Goal: Task Accomplishment & Management: Complete application form

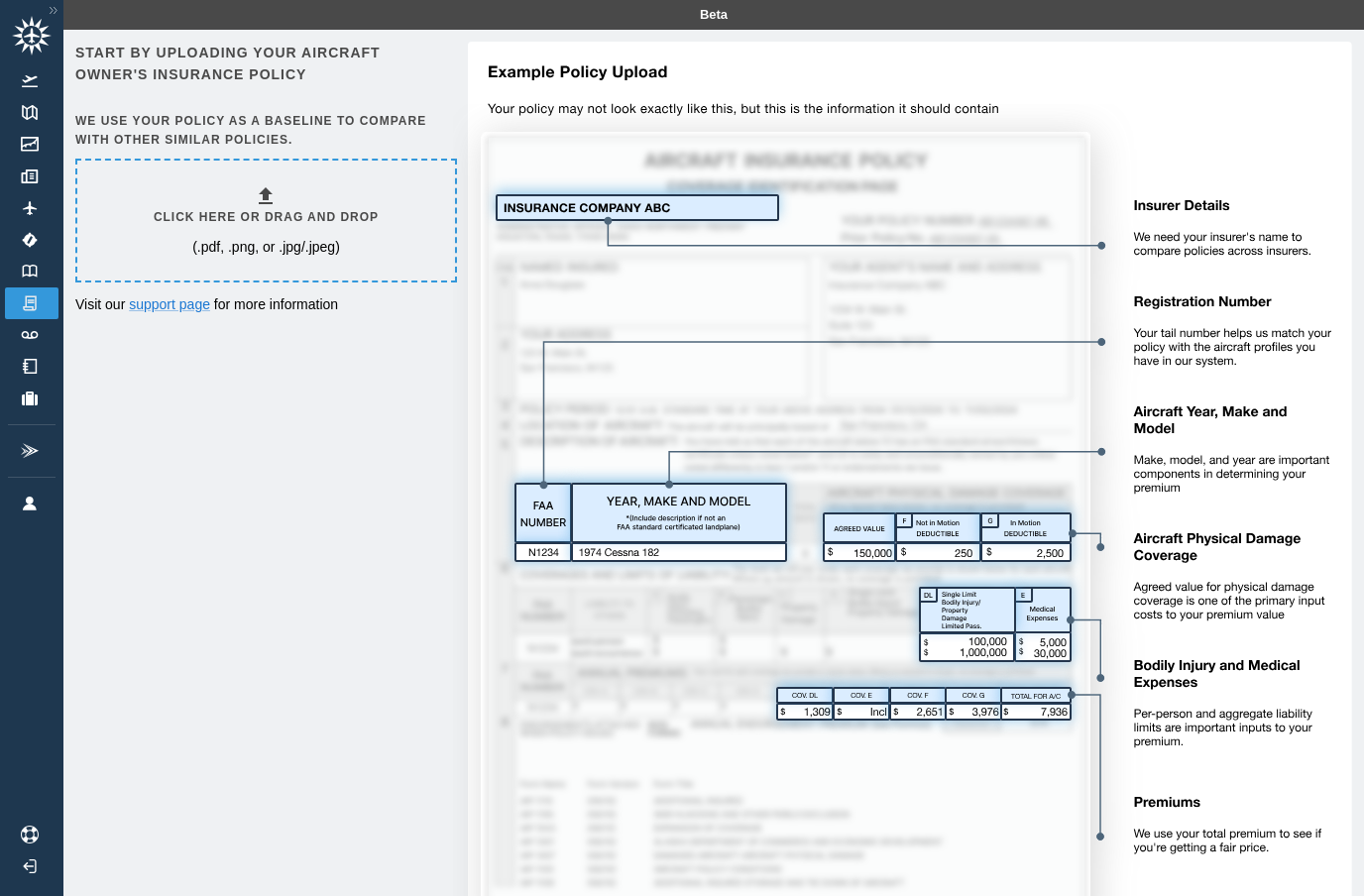
click at [227, 215] on h6 "Click here or drag and drop" at bounding box center [266, 218] width 226 height 19
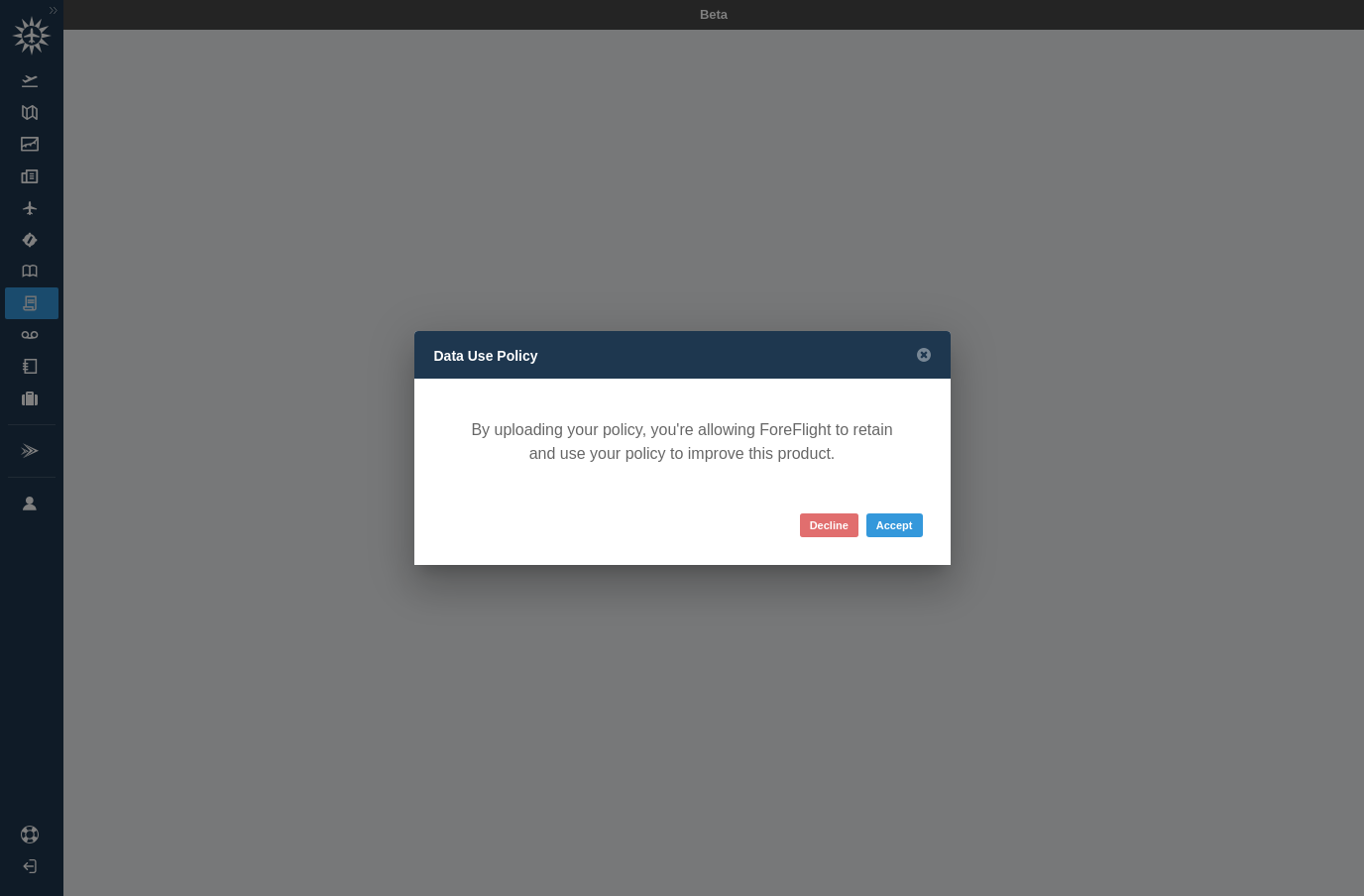
click at [825, 531] on button "Decline" at bounding box center [829, 526] width 59 height 24
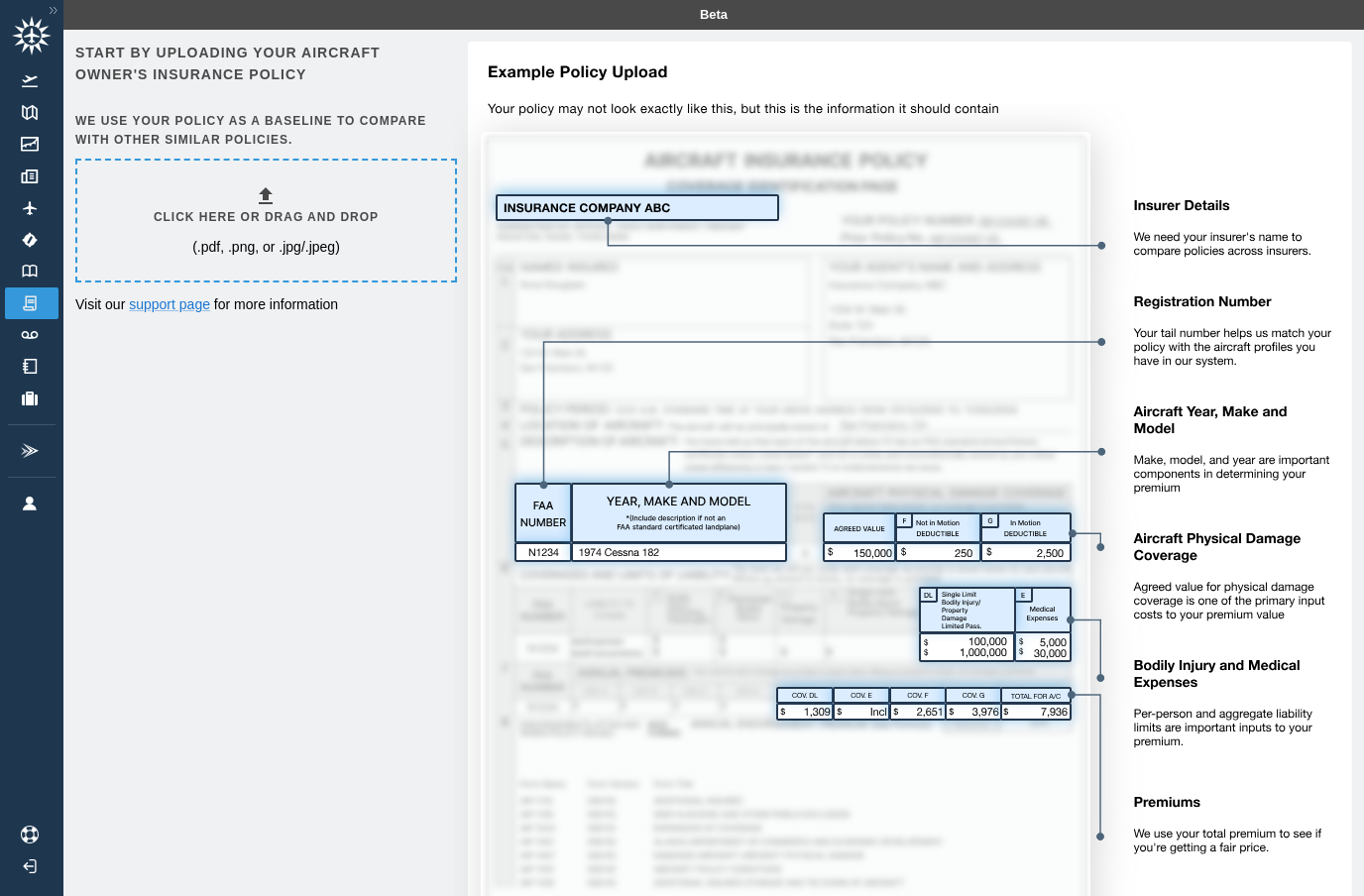
click at [261, 206] on icon at bounding box center [265, 197] width 24 height 24
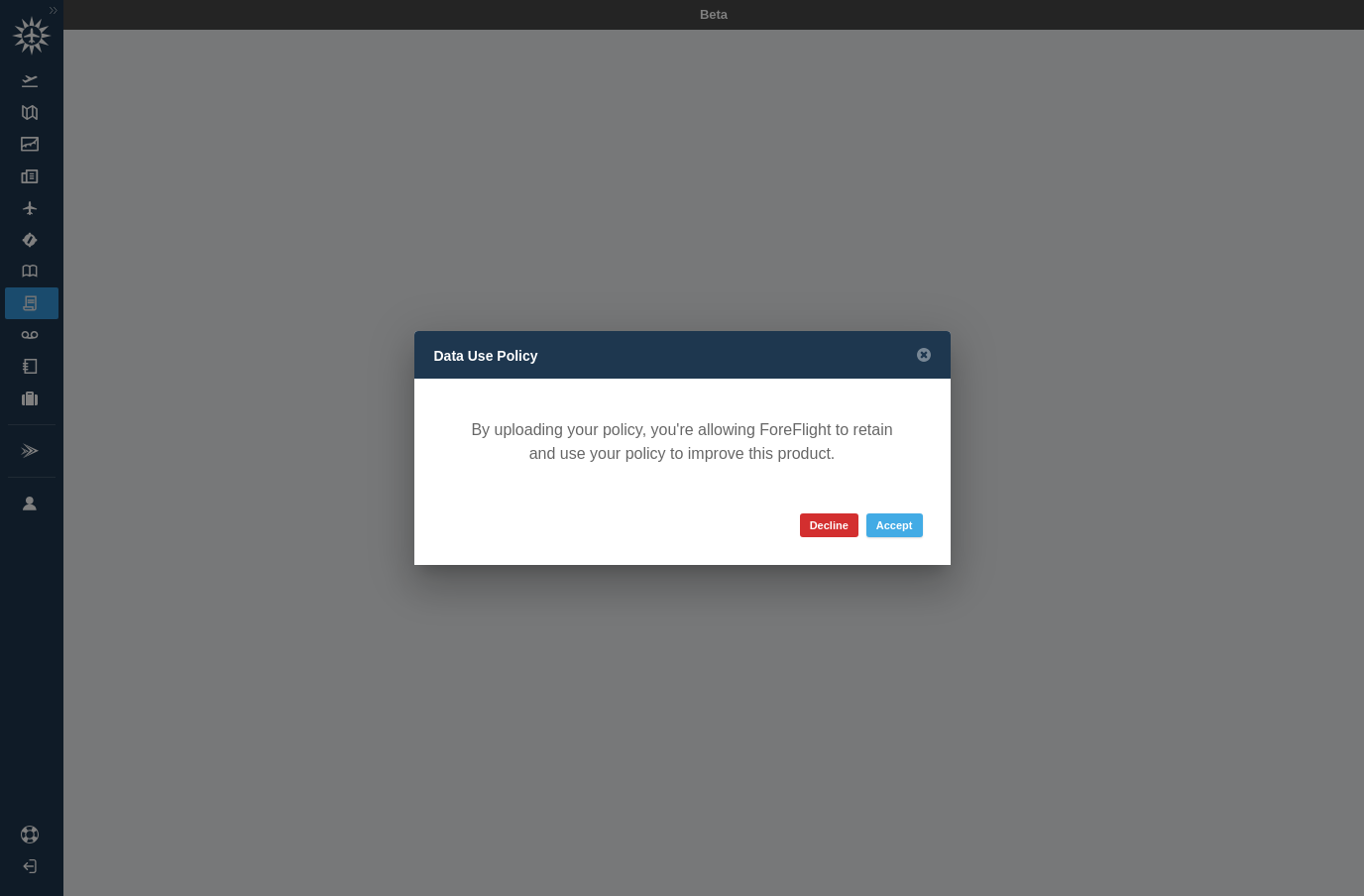
click at [898, 537] on button "Accept" at bounding box center [894, 526] width 57 height 24
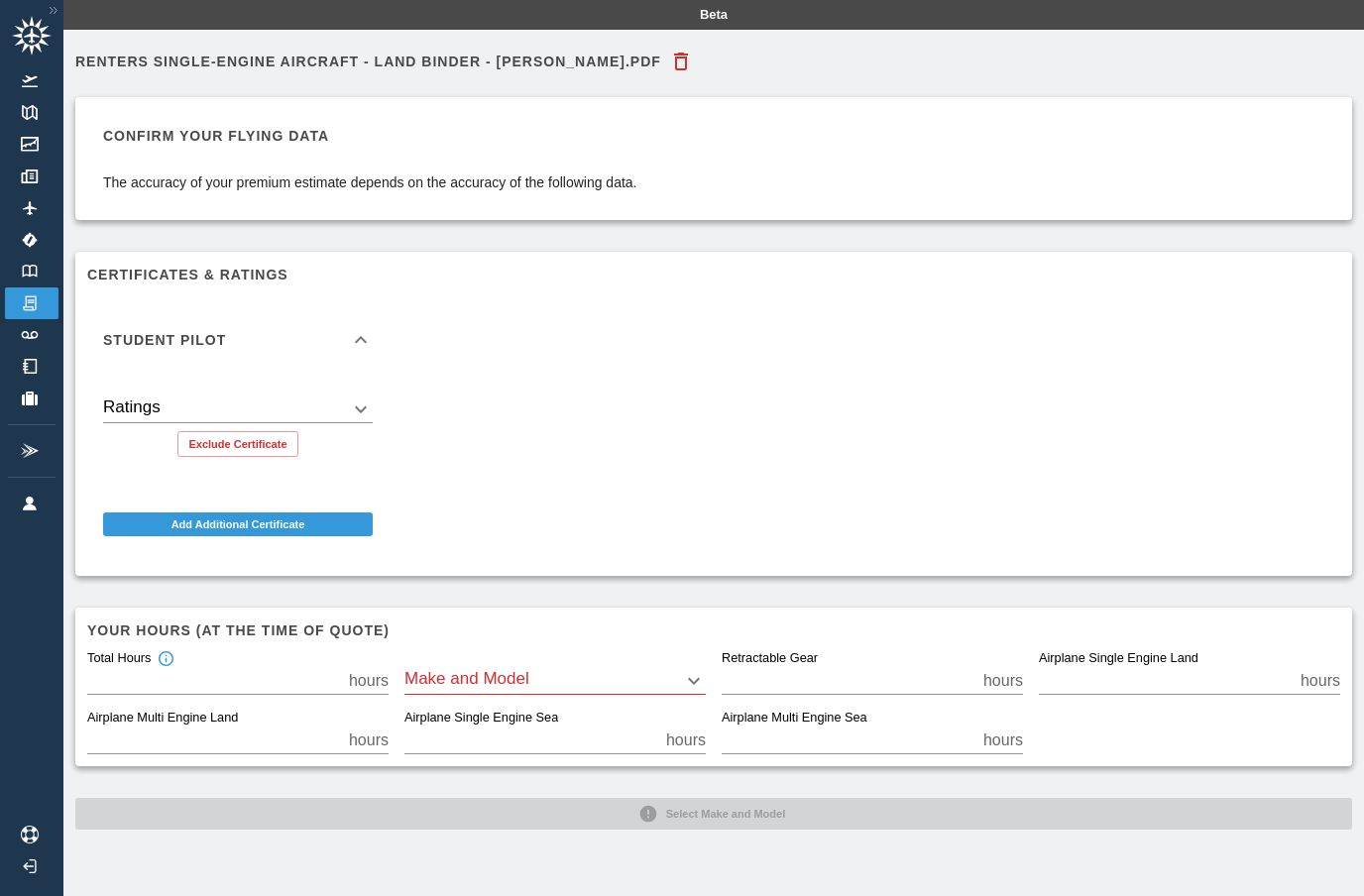
click at [466, 675] on body "Beta Renters Single-Engine Aircraft - Land Binder - [PERSON_NAME].pdf Confirm y…" at bounding box center [682, 448] width 1364 height 896
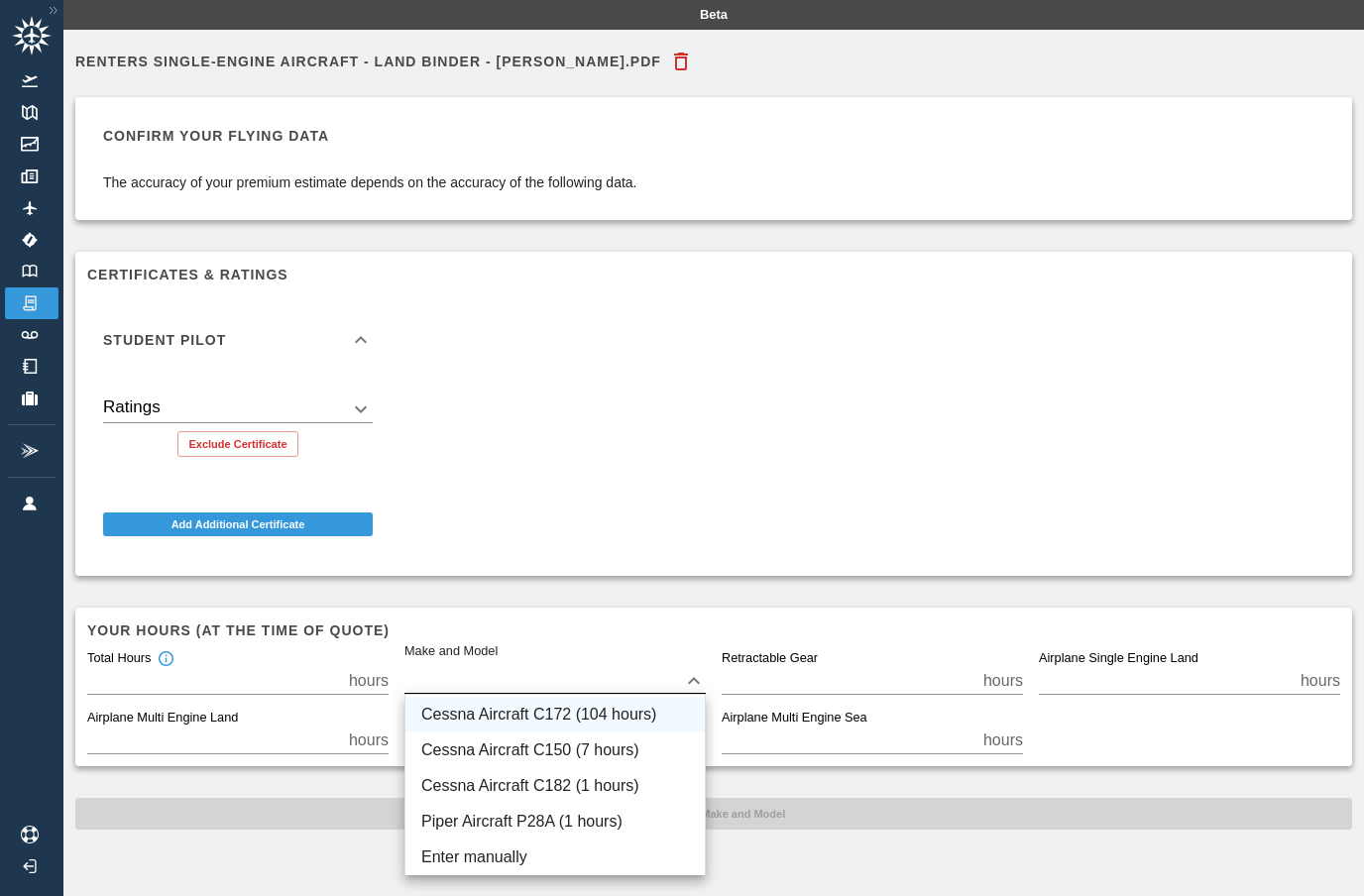
click at [440, 719] on li "Cessna Aircraft C172 (104 hours)" at bounding box center [555, 715] width 299 height 36
type input "****"
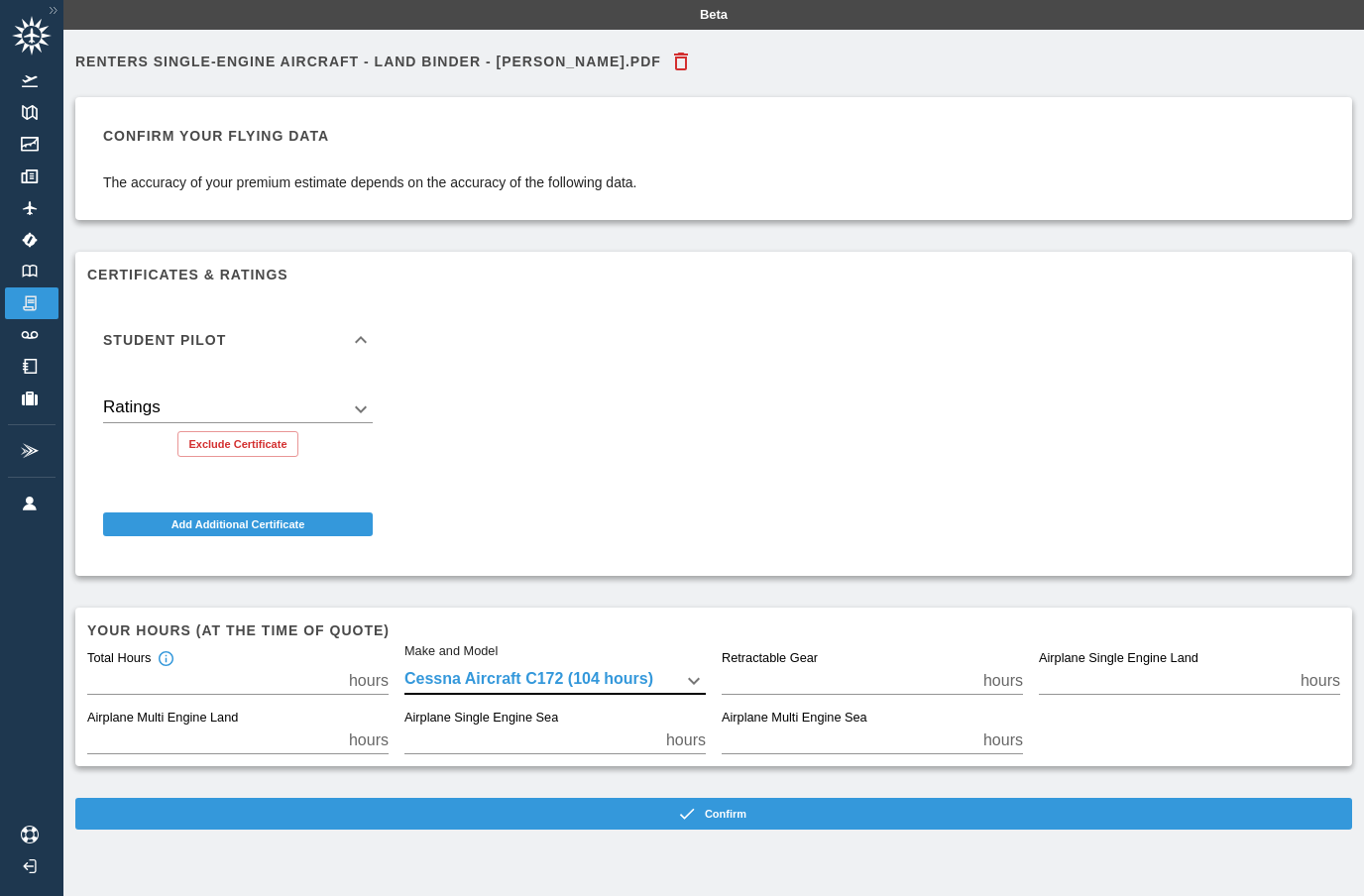
click at [124, 401] on body "Beta Renters Single-Engine Aircraft - Land Binder - [PERSON_NAME].pdf Confirm y…" at bounding box center [682, 448] width 1364 height 896
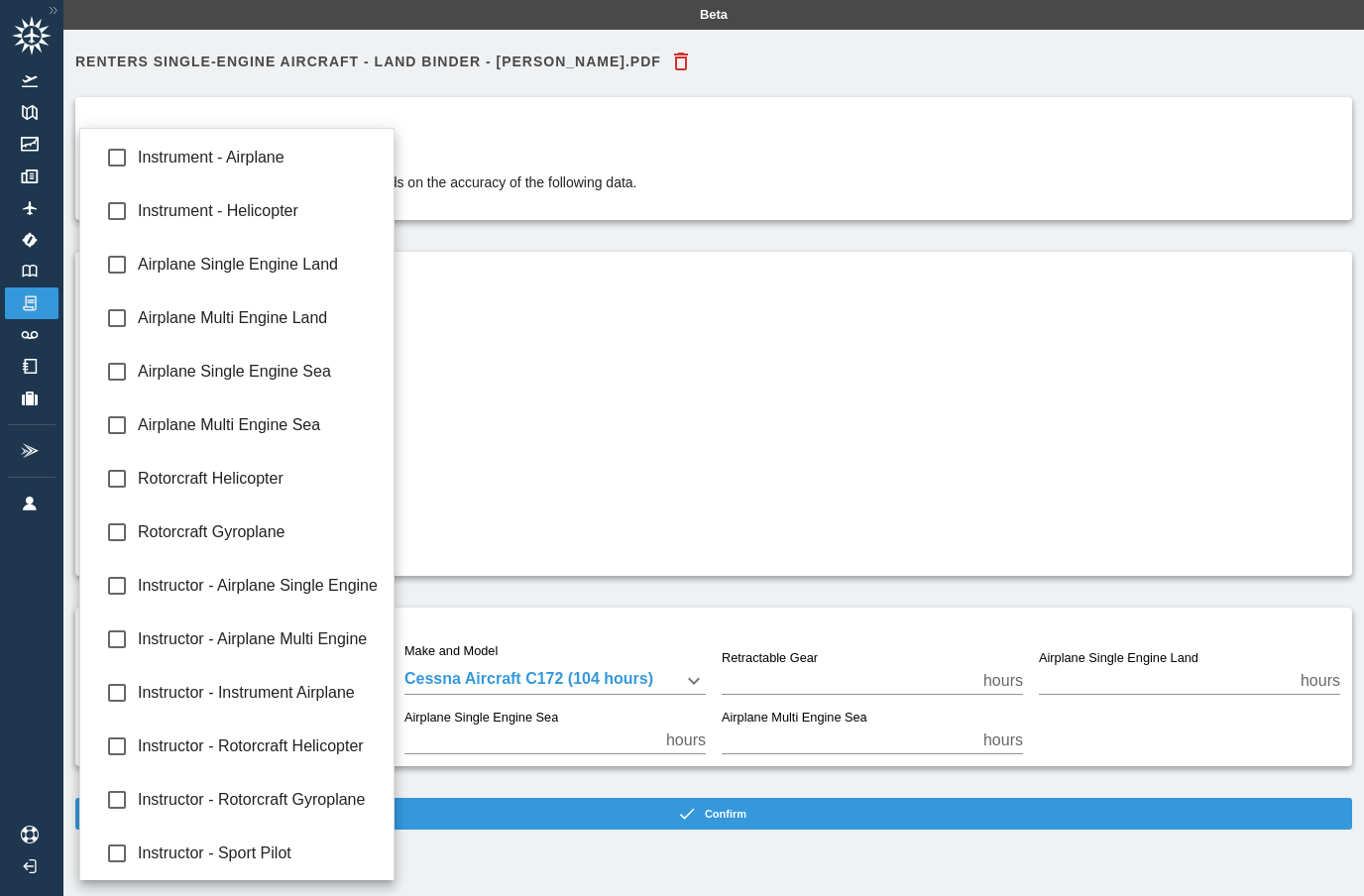
click at [707, 374] on div at bounding box center [682, 448] width 1364 height 896
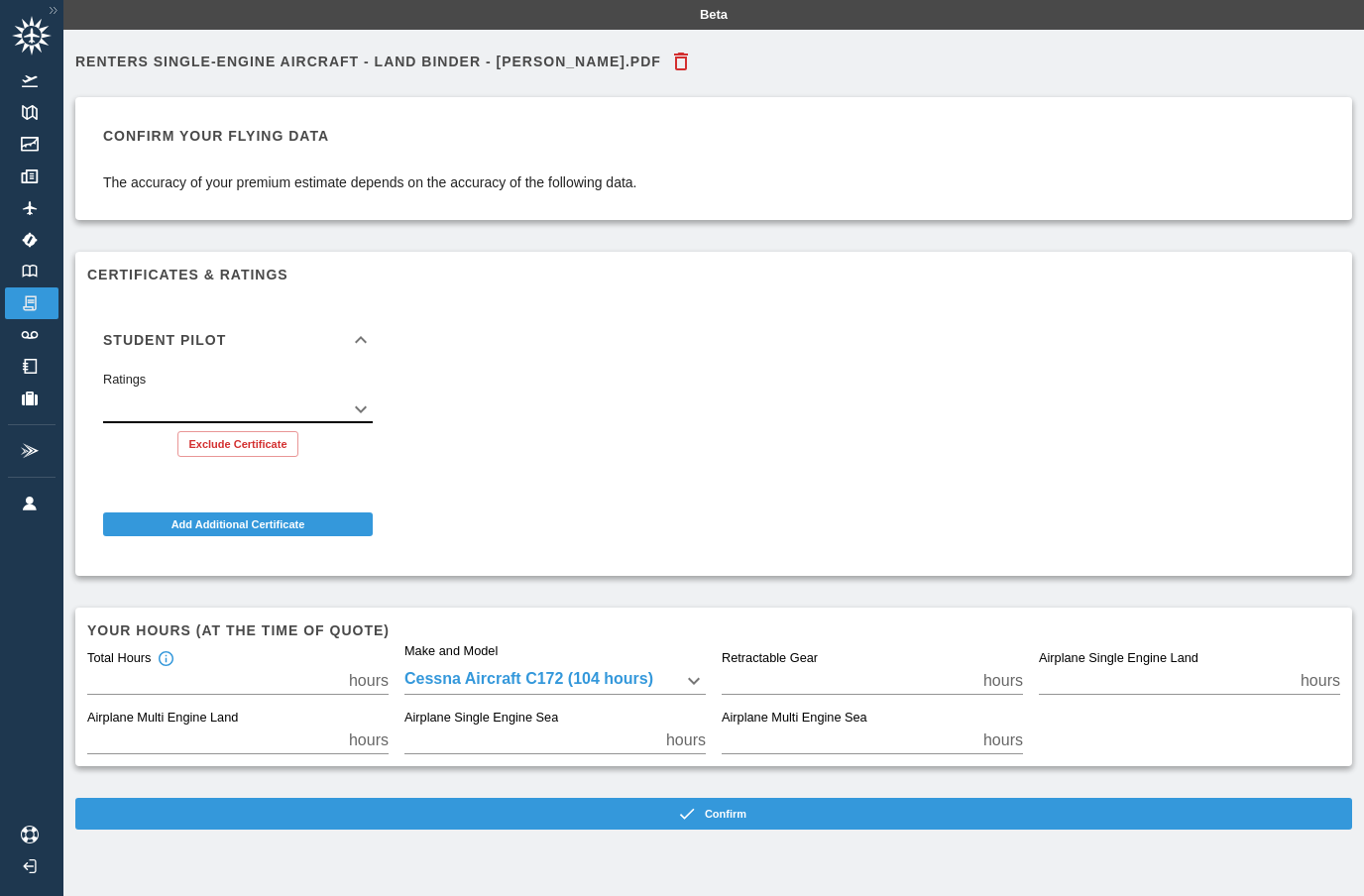
click at [682, 675] on body "Beta Renters Single-Engine Aircraft - Land Binder - [PERSON_NAME].pdf Confirm y…" at bounding box center [682, 448] width 1364 height 896
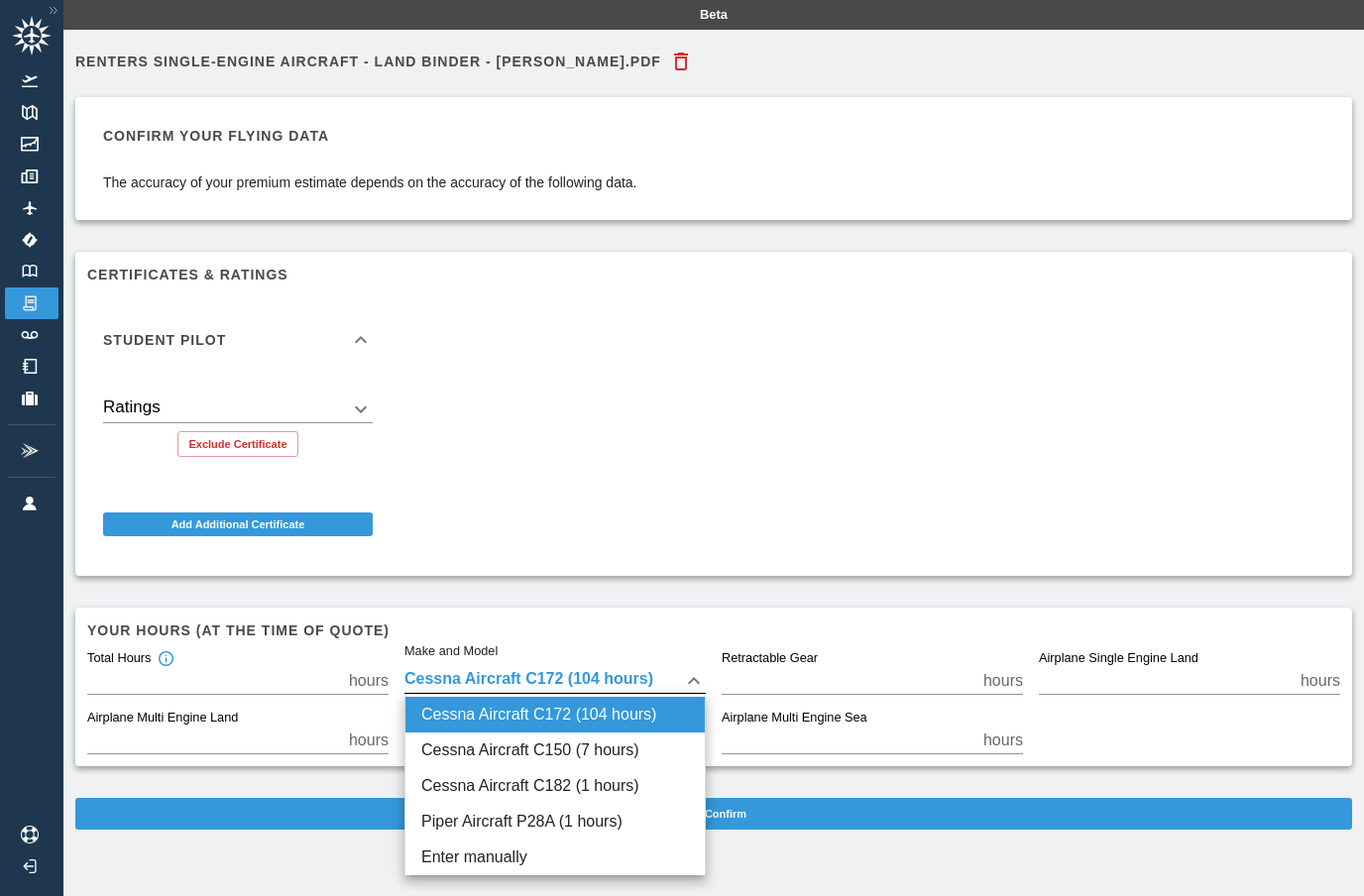
click at [458, 717] on li "Cessna Aircraft C172 (104 hours)" at bounding box center [555, 715] width 299 height 36
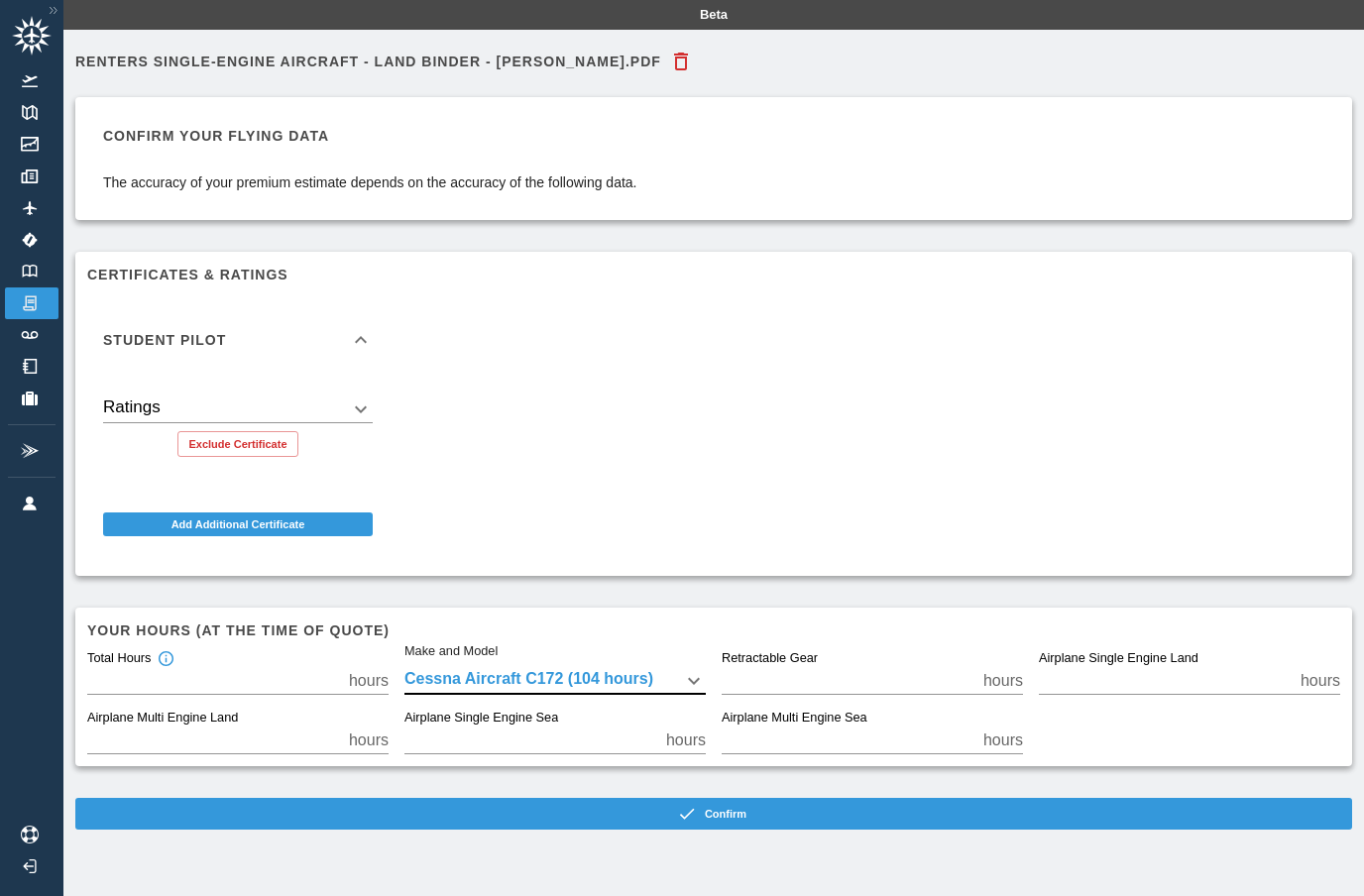
click at [434, 672] on body "Beta Renters Single-Engine Aircraft - Land Binder - [PERSON_NAME].pdf Confirm y…" at bounding box center [682, 448] width 1364 height 896
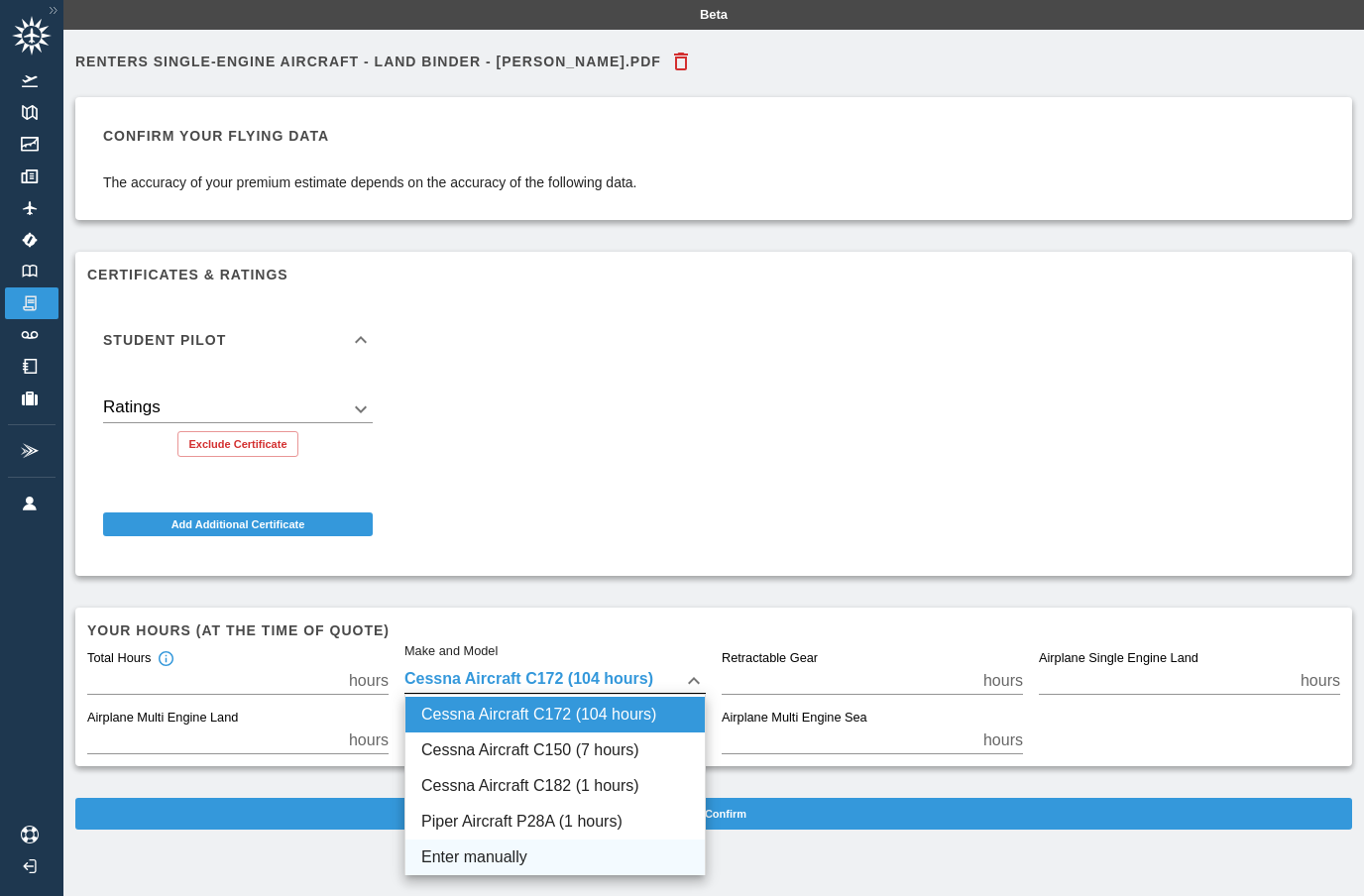
click at [476, 851] on li "Enter manually" at bounding box center [555, 858] width 299 height 36
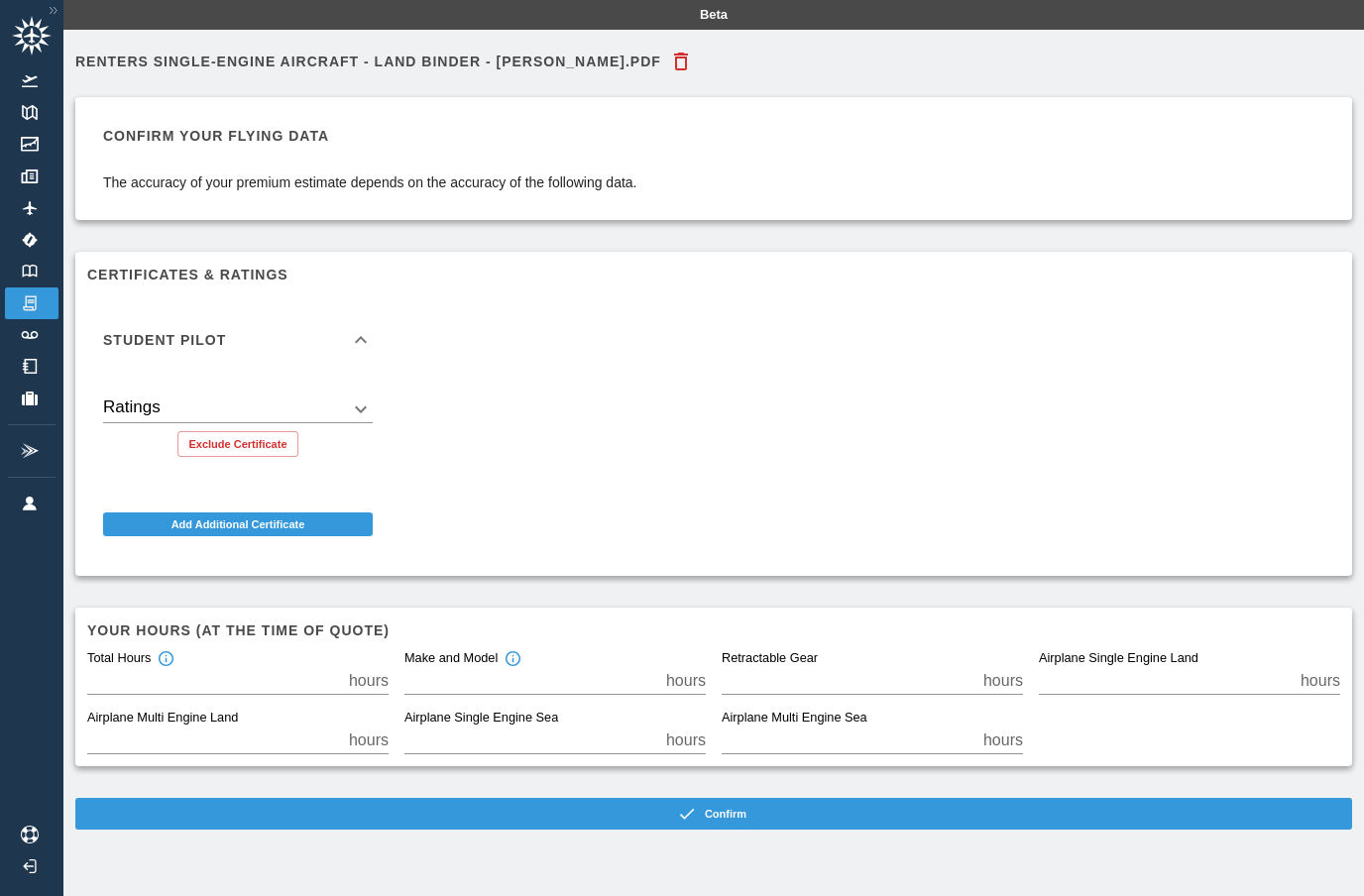
click at [451, 683] on input "***" at bounding box center [531, 681] width 253 height 28
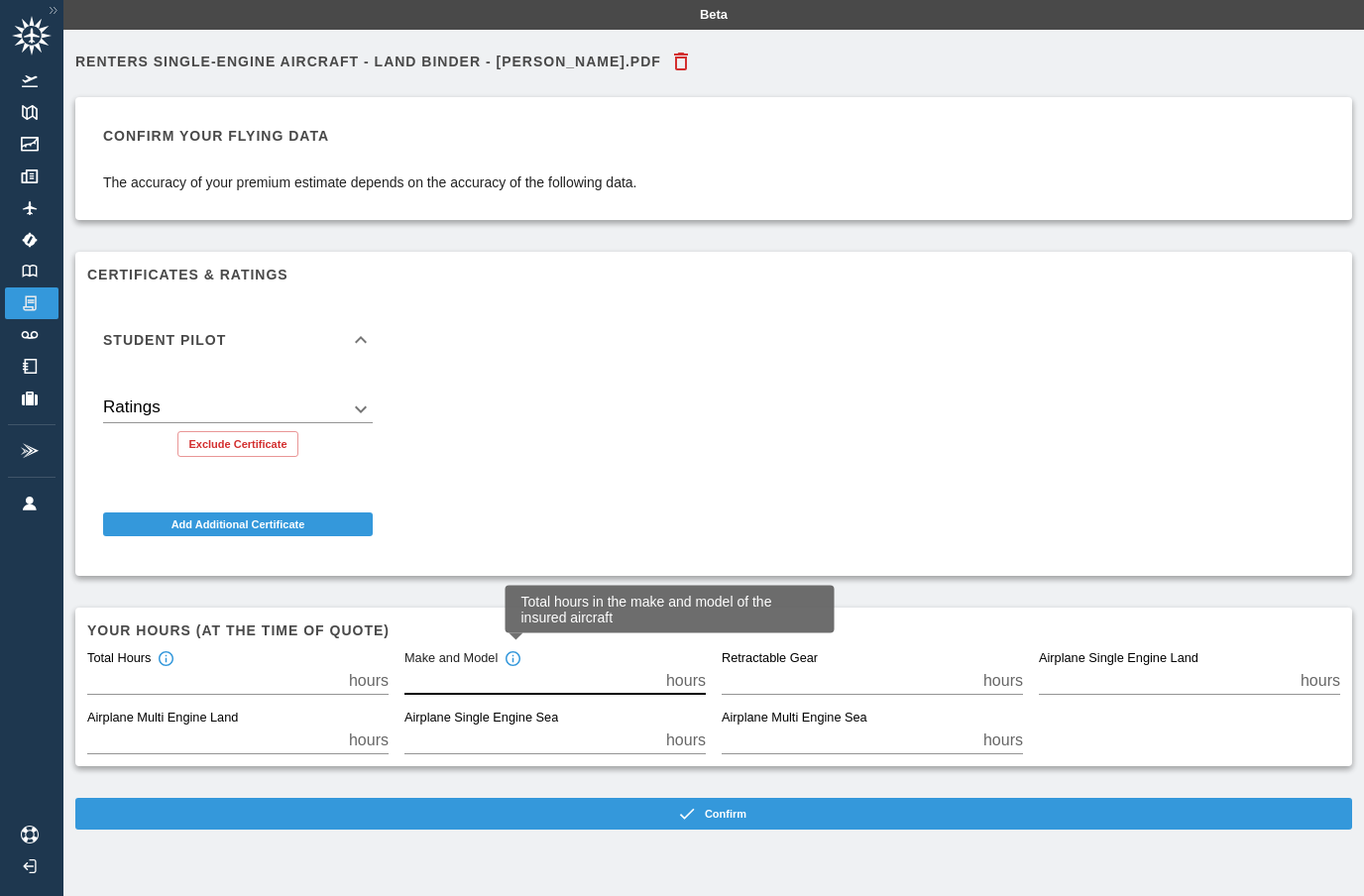
click at [517, 651] on div "Total hours in the make and model of the insured aircraft" at bounding box center [671, 622] width 329 height 72
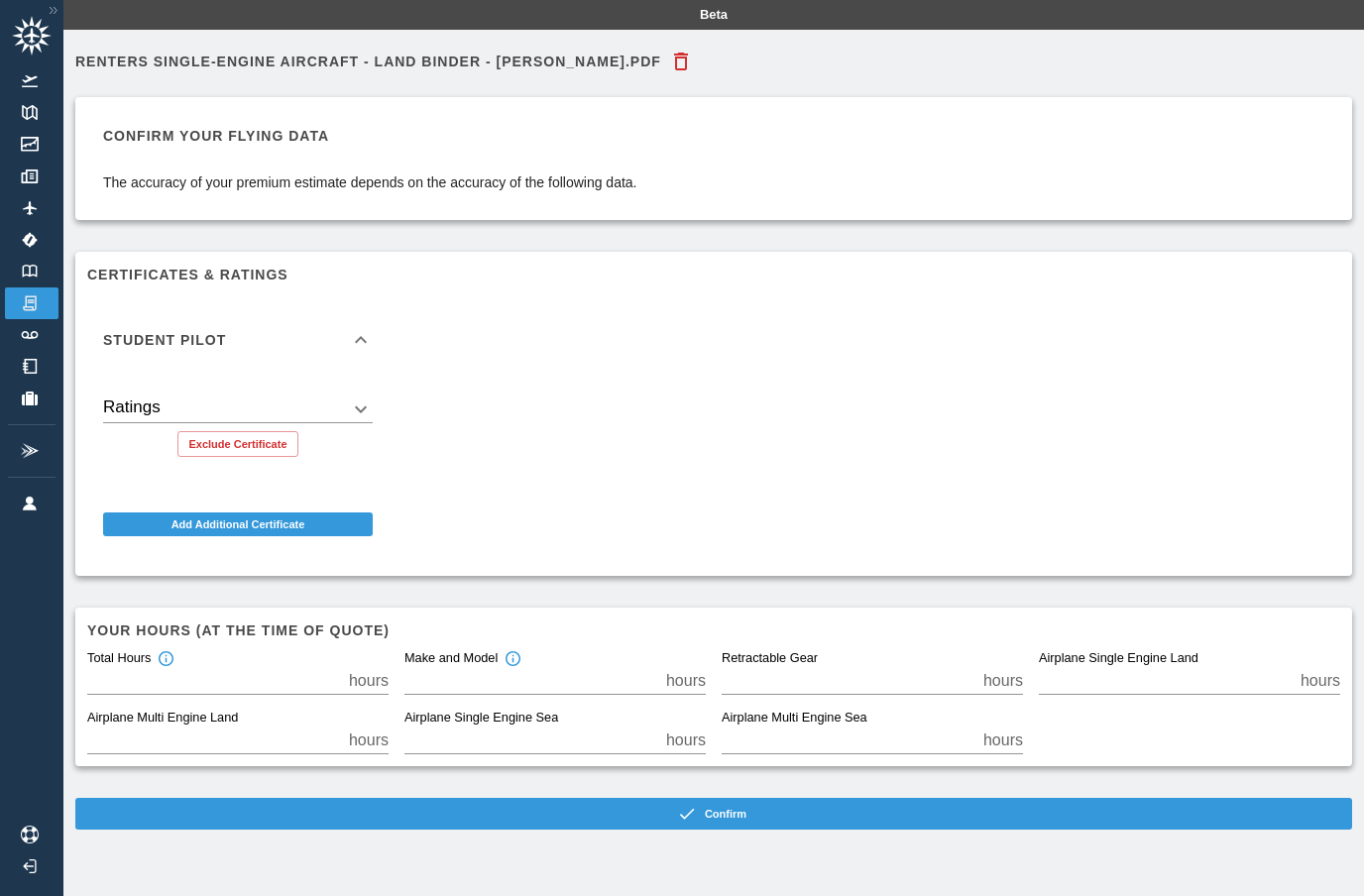
click at [425, 678] on input "***" at bounding box center [531, 681] width 253 height 28
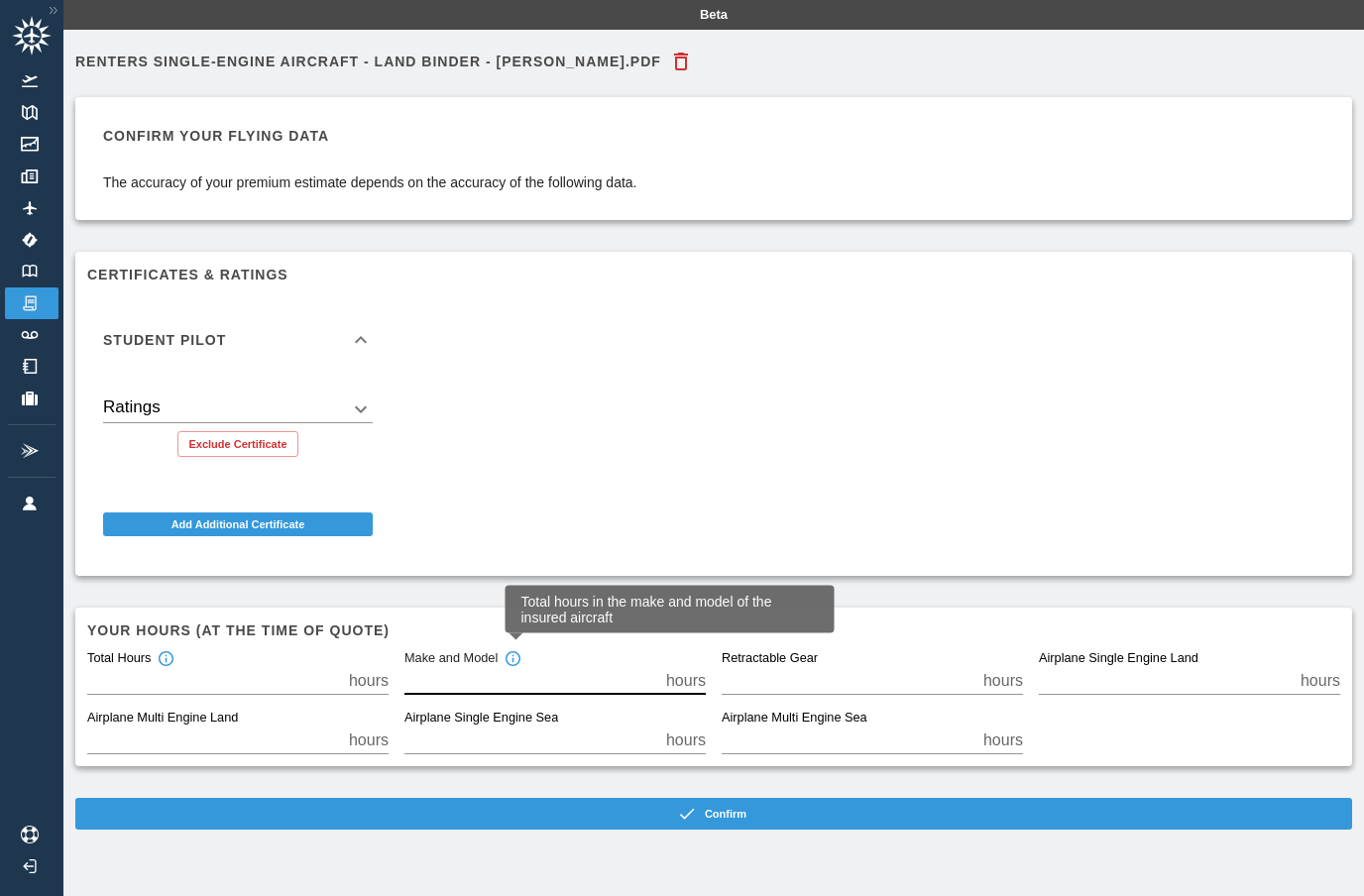
click at [517, 652] on div "Total hours in the make and model of the insured aircraft" at bounding box center [671, 622] width 329 height 72
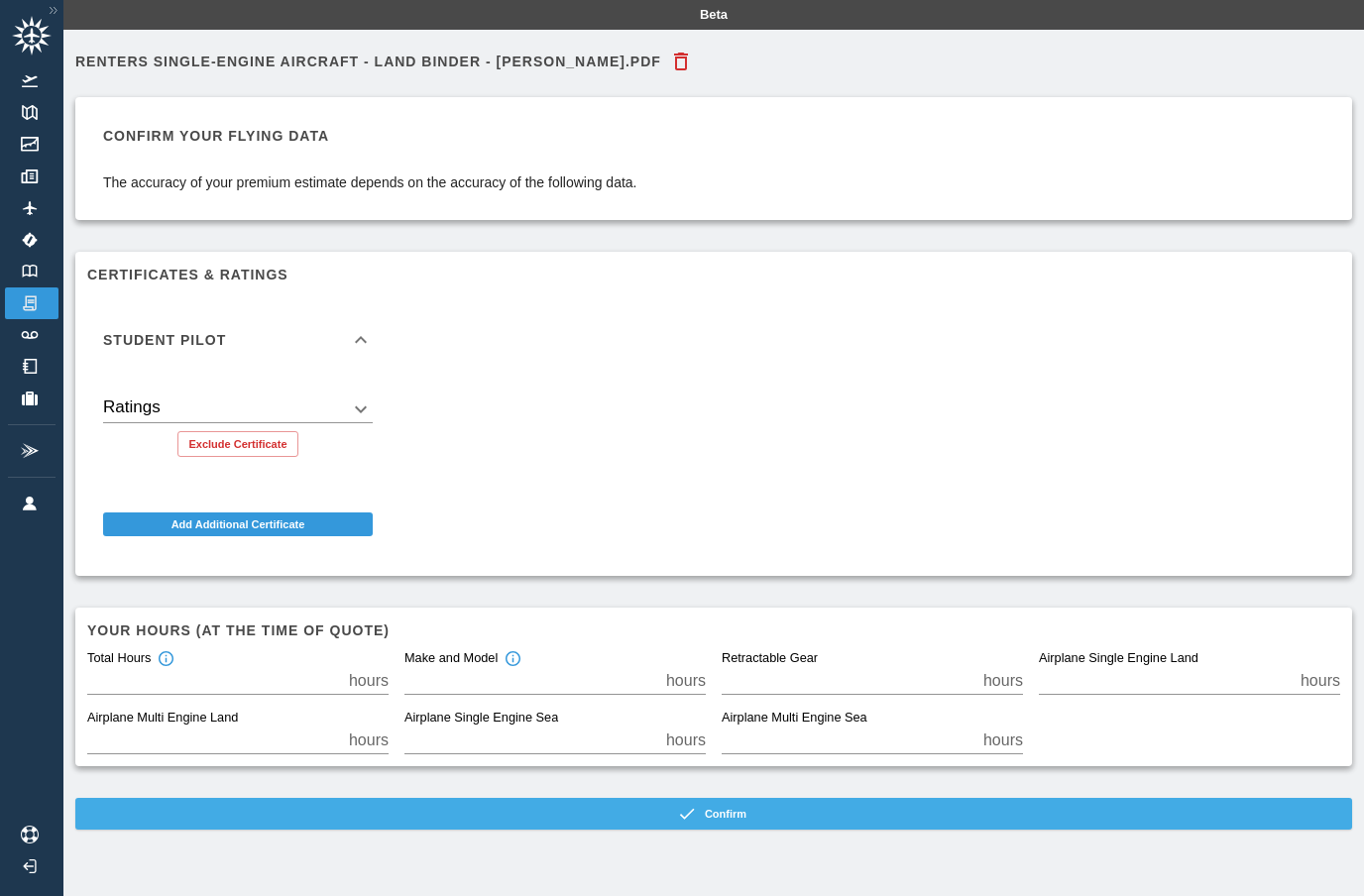
click at [621, 806] on button "Confirm" at bounding box center [714, 814] width 1277 height 32
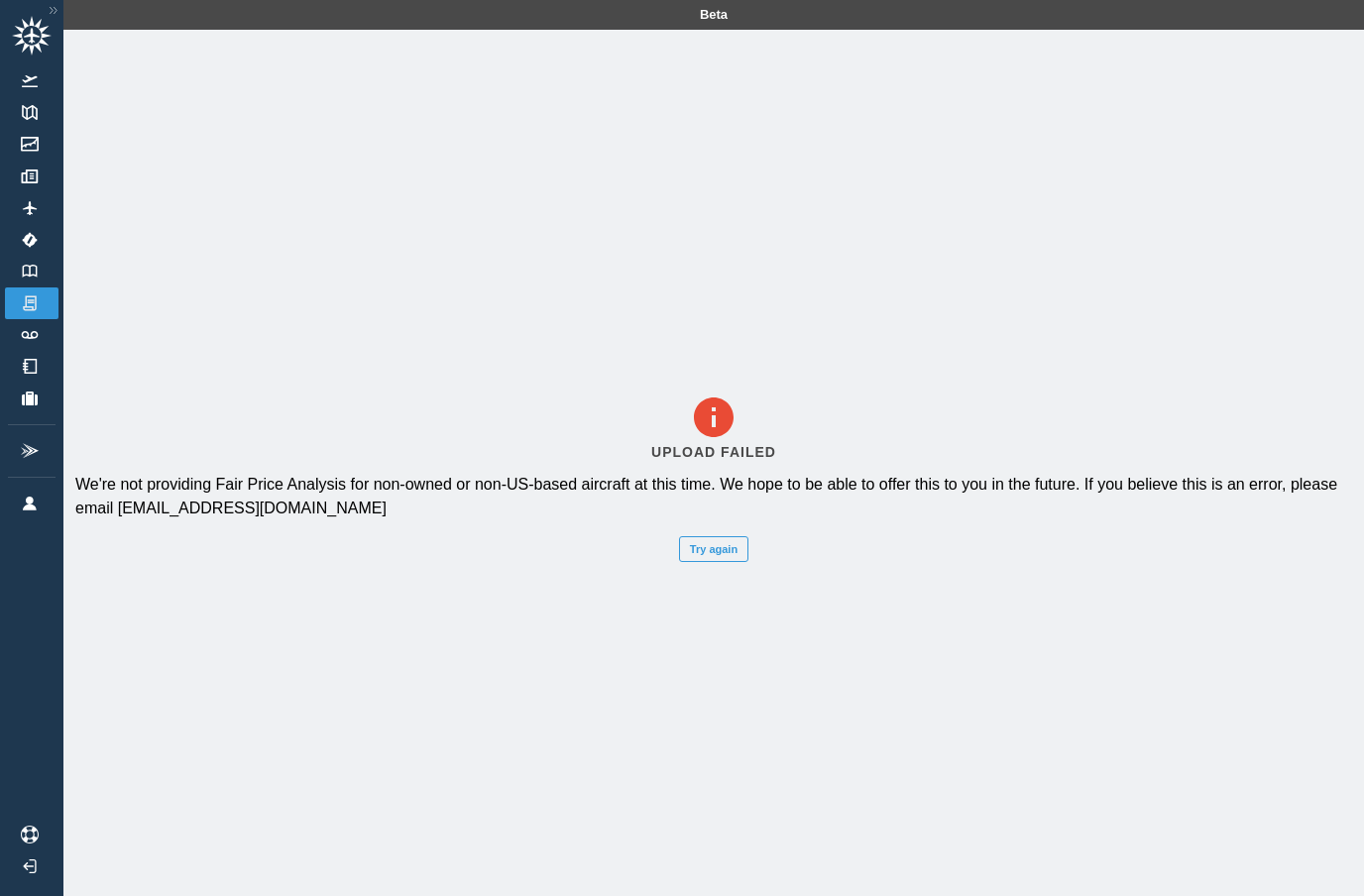
click at [705, 562] on button "Try again" at bounding box center [714, 550] width 70 height 26
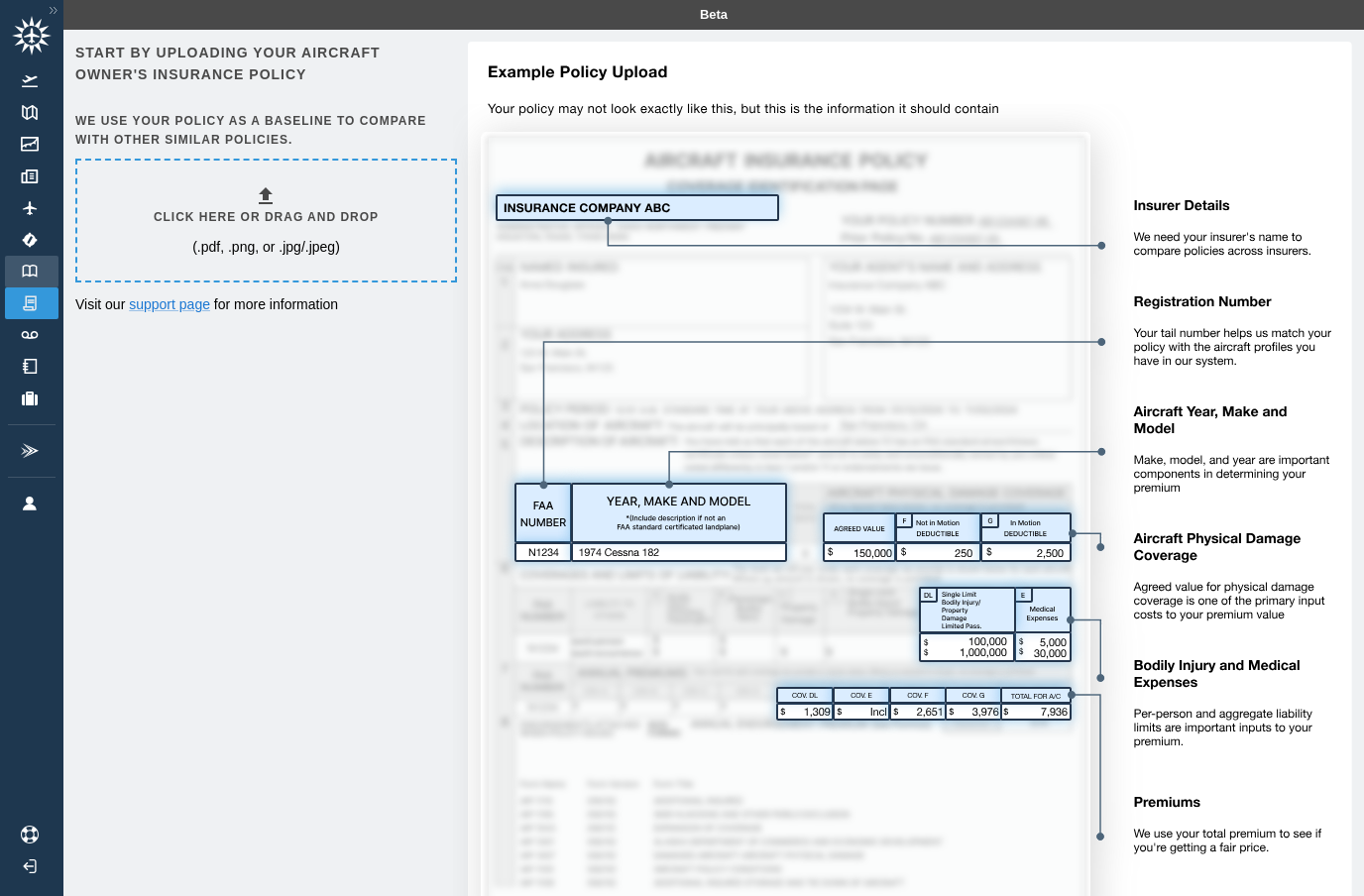
click at [33, 271] on img at bounding box center [30, 270] width 22 height 13
